Goal: Entertainment & Leisure: Browse casually

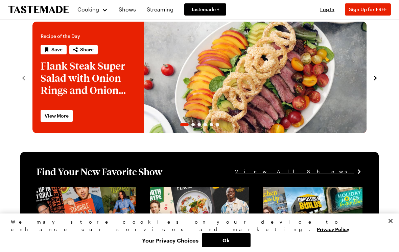
scroll to position [12, 0]
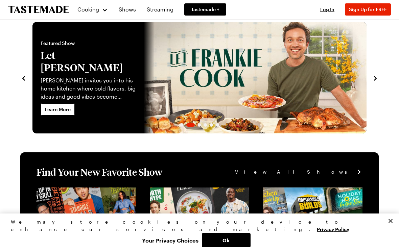
click at [131, 14] on link "Shows" at bounding box center [127, 9] width 25 height 19
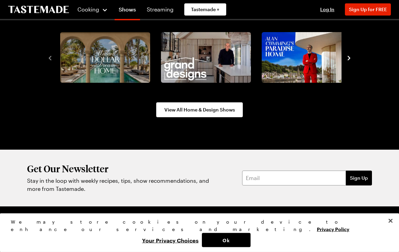
scroll to position [848, 0]
click at [220, 116] on link "View All Home & Design Shows" at bounding box center [199, 109] width 87 height 15
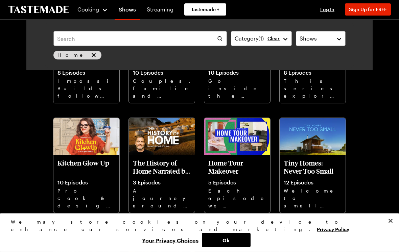
scroll to position [472, 0]
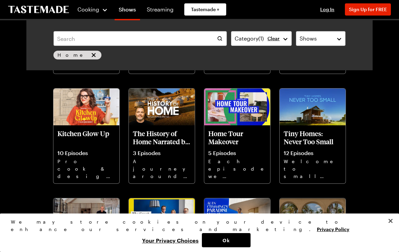
click at [85, 116] on img at bounding box center [86, 107] width 66 height 37
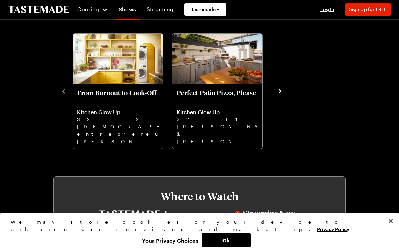
scroll to position [197, 0]
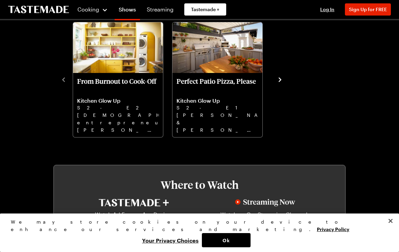
click at [283, 79] on icon "navigate to next item" at bounding box center [280, 79] width 7 height 7
click at [280, 83] on icon "navigate to next item" at bounding box center [280, 79] width 7 height 7
click at [282, 79] on icon "navigate to next item" at bounding box center [280, 79] width 7 height 7
click at [282, 78] on icon "navigate to next item" at bounding box center [280, 79] width 7 height 7
click at [68, 80] on div "From Burnout to Cook-Off Kitchen Glow Up S2 - E2 [DEMOGRAPHIC_DATA] entrepreneu…" at bounding box center [199, 79] width 279 height 118
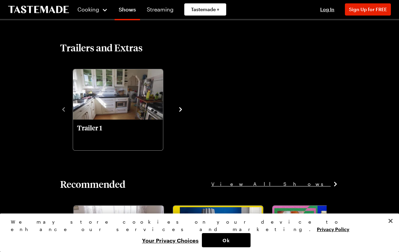
scroll to position [440, 0]
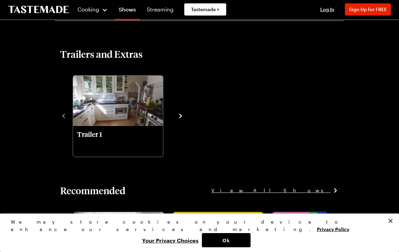
click at [182, 115] on icon "navigate to next item" at bounding box center [180, 116] width 7 height 7
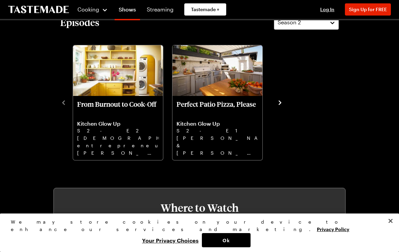
scroll to position [174, 0]
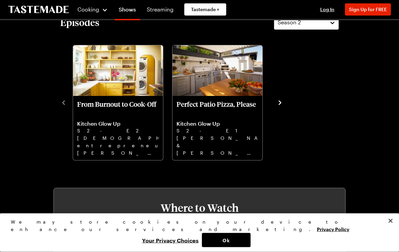
click at [70, 96] on div "From Burnout to Cook-Off Kitchen Glow Up S2 - E2 [DEMOGRAPHIC_DATA] entrepreneu…" at bounding box center [199, 103] width 279 height 118
click at [68, 101] on div "From Burnout to Cook-Off Kitchen Glow Up S2 - E2 [DEMOGRAPHIC_DATA] entrepreneu…" at bounding box center [199, 103] width 279 height 118
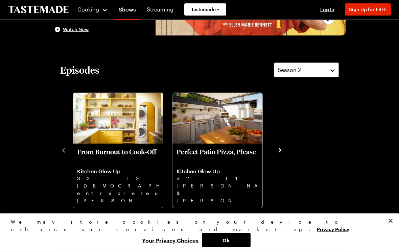
scroll to position [115, 0]
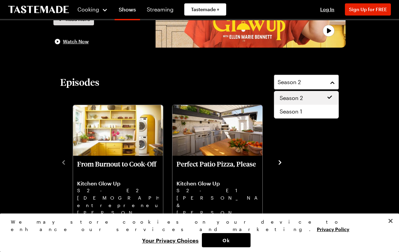
click at [319, 118] on div "Season 1" at bounding box center [306, 112] width 64 height 14
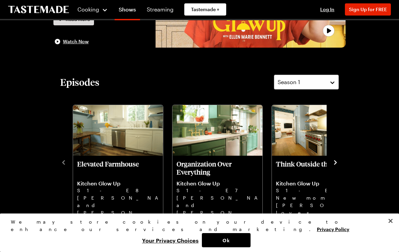
click at [209, 195] on p "[PERSON_NAME] and [PERSON_NAME]'s home has a kitchen that feels out of place. […" at bounding box center [218, 205] width 82 height 22
